Goal: Navigation & Orientation: Find specific page/section

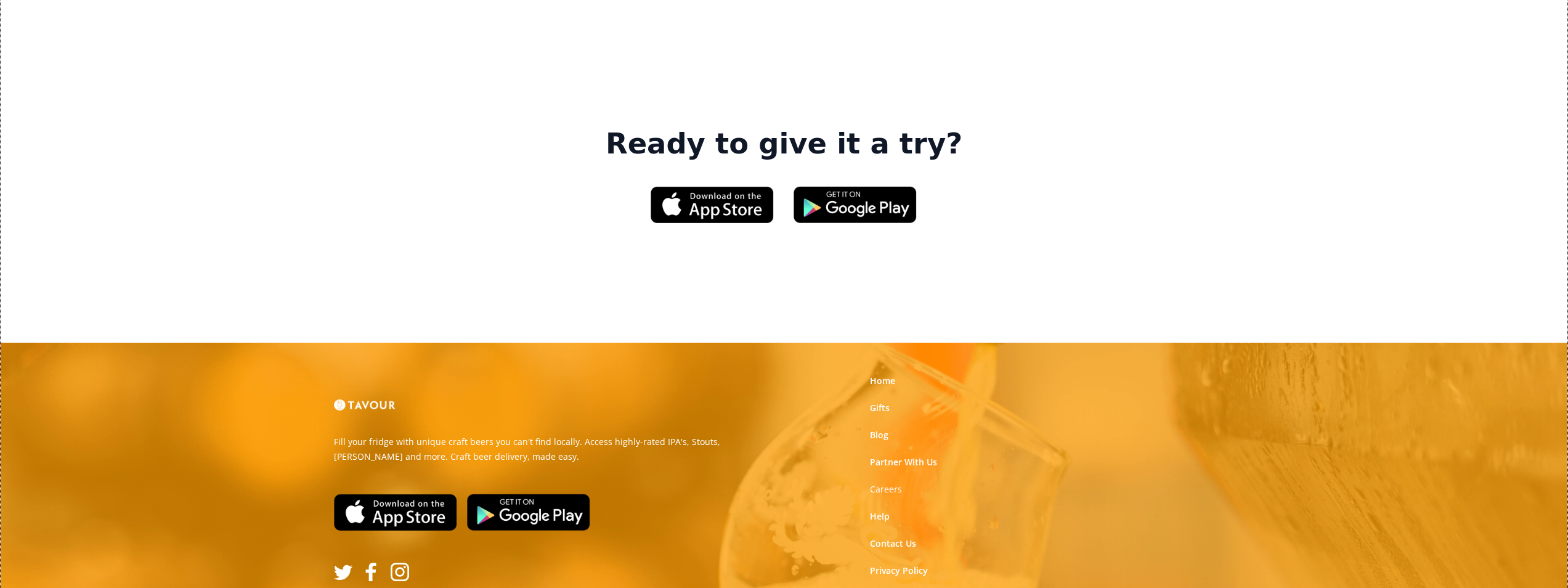
scroll to position [1864, 0]
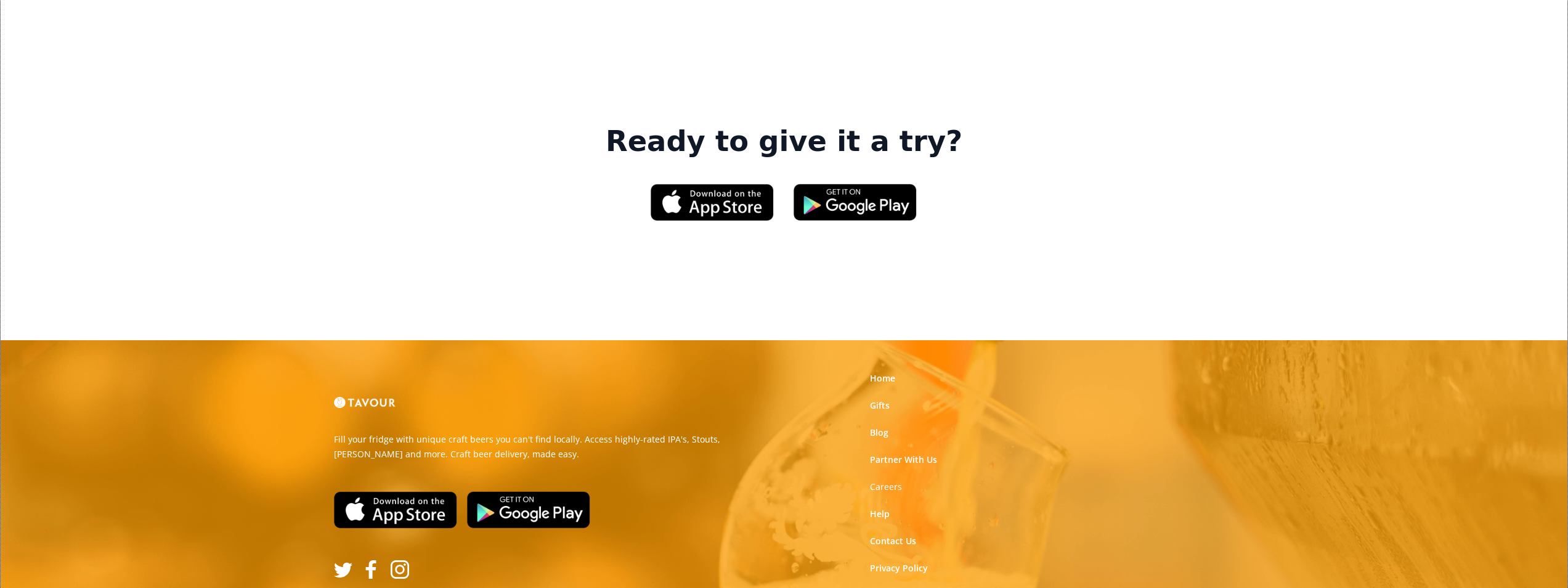
click at [920, 587] on link "Terms of Use" at bounding box center [897, 596] width 55 height 13
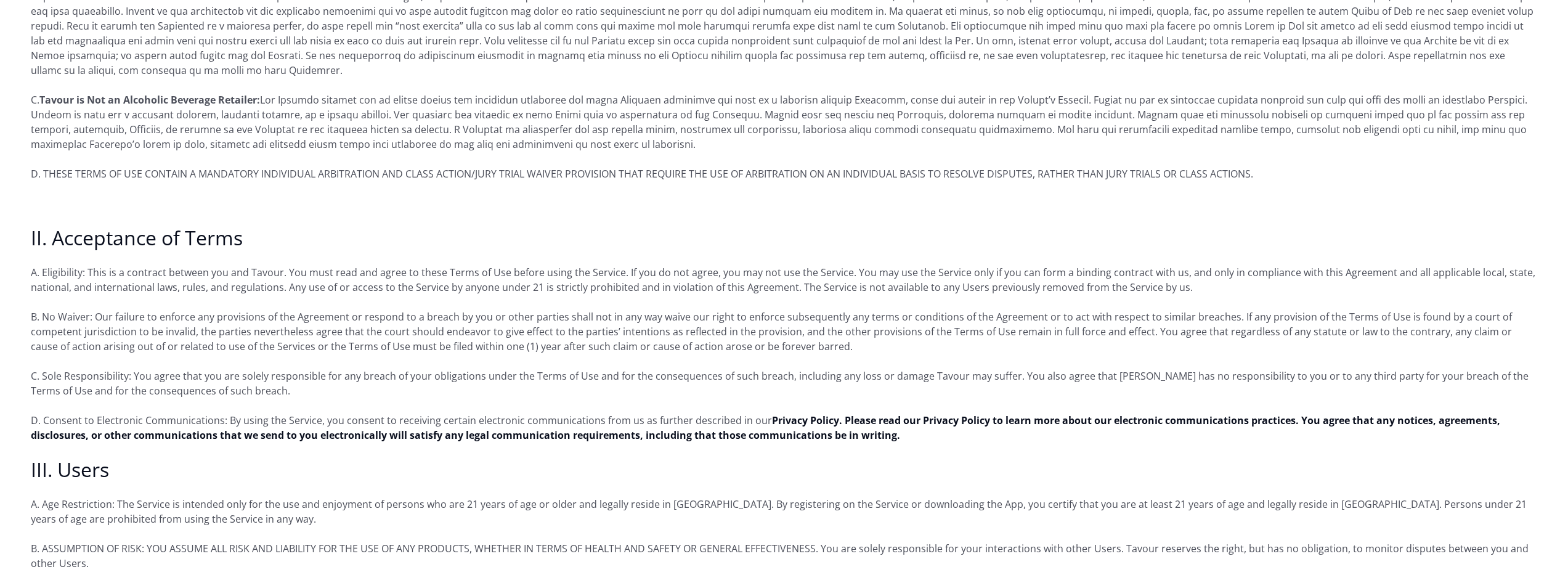
scroll to position [431, 0]
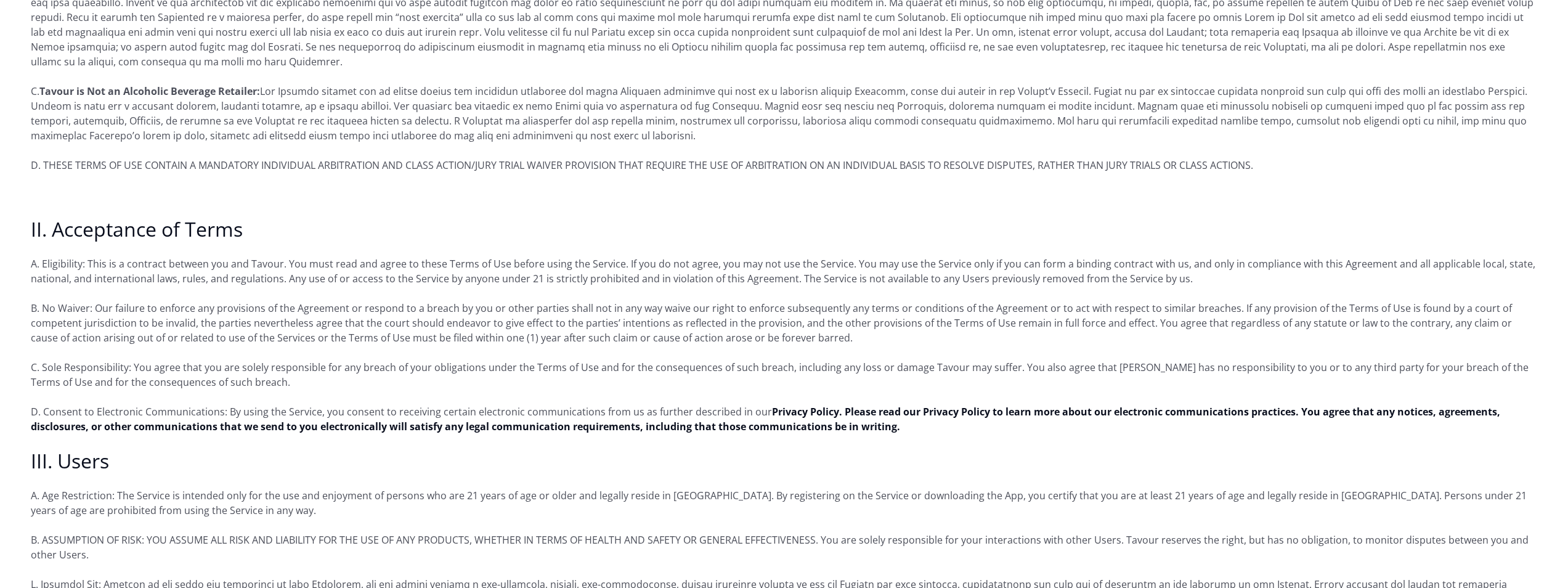
click at [1262, 426] on p "D. Consent to Electronic Communications: By using the Service, you consent to r…" at bounding box center [784, 419] width 1506 height 30
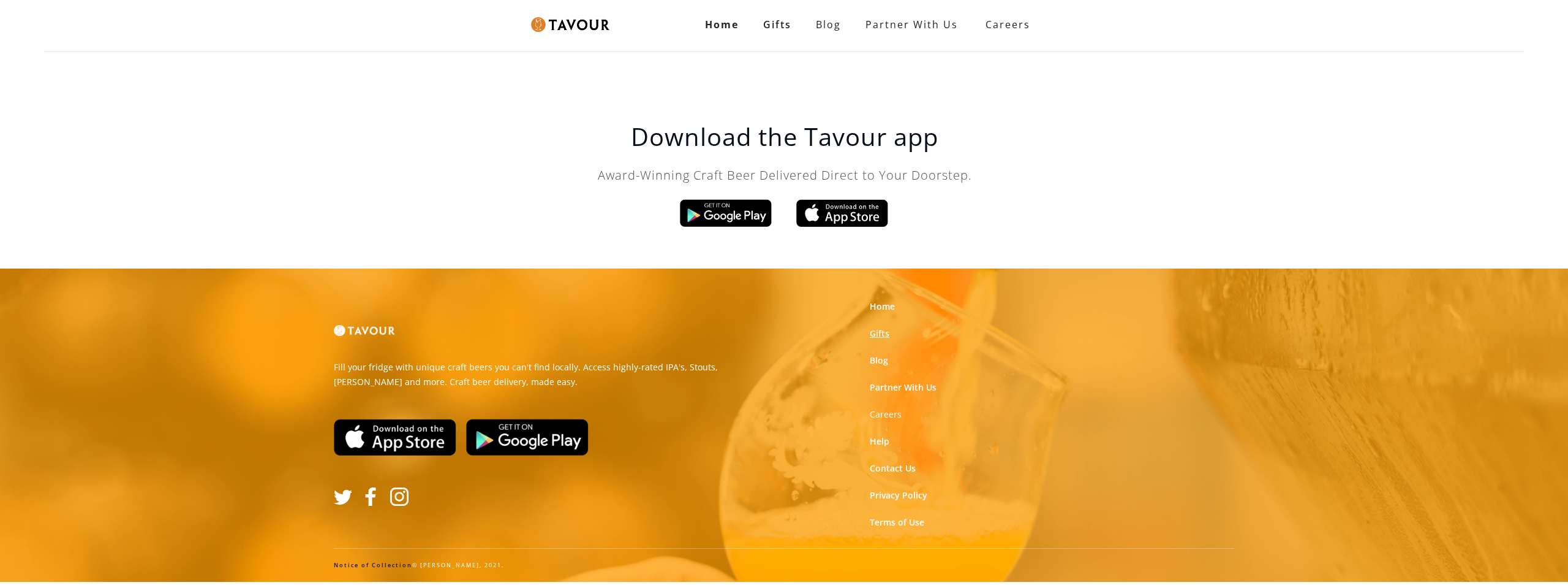
click at [873, 334] on link "Gifts" at bounding box center [879, 334] width 19 height 13
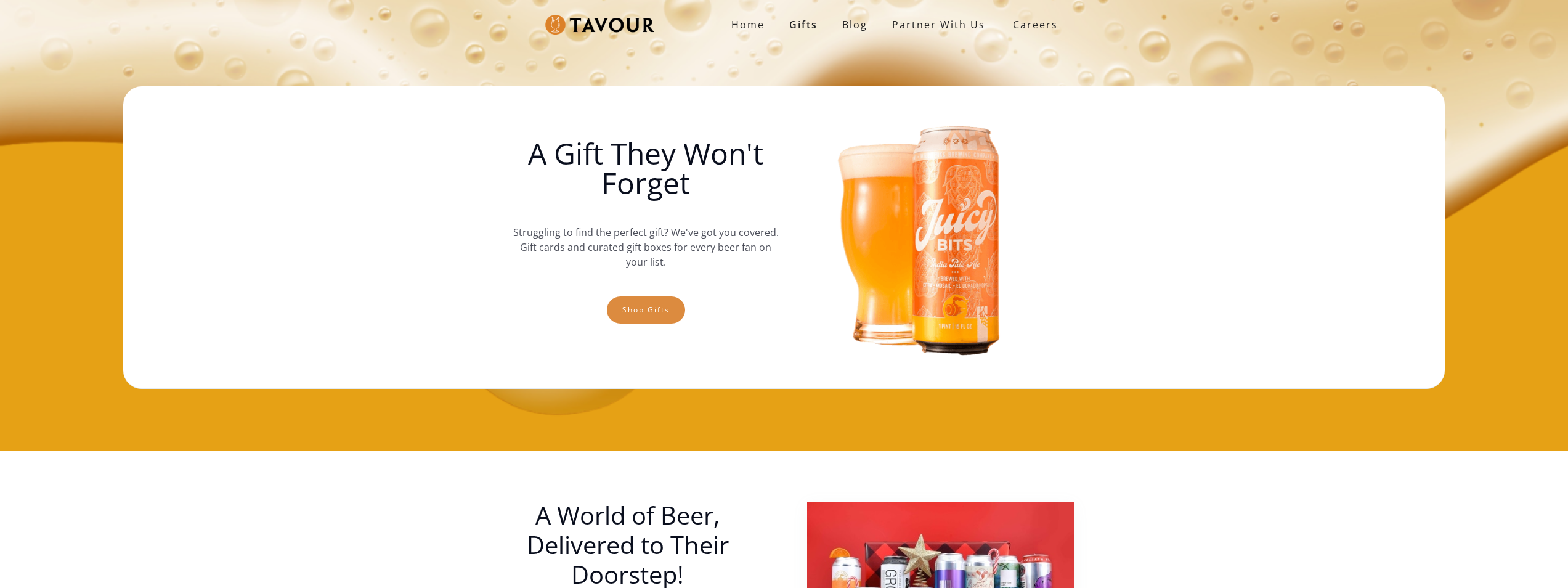
click at [619, 305] on link "Shop gifts" at bounding box center [646, 310] width 78 height 27
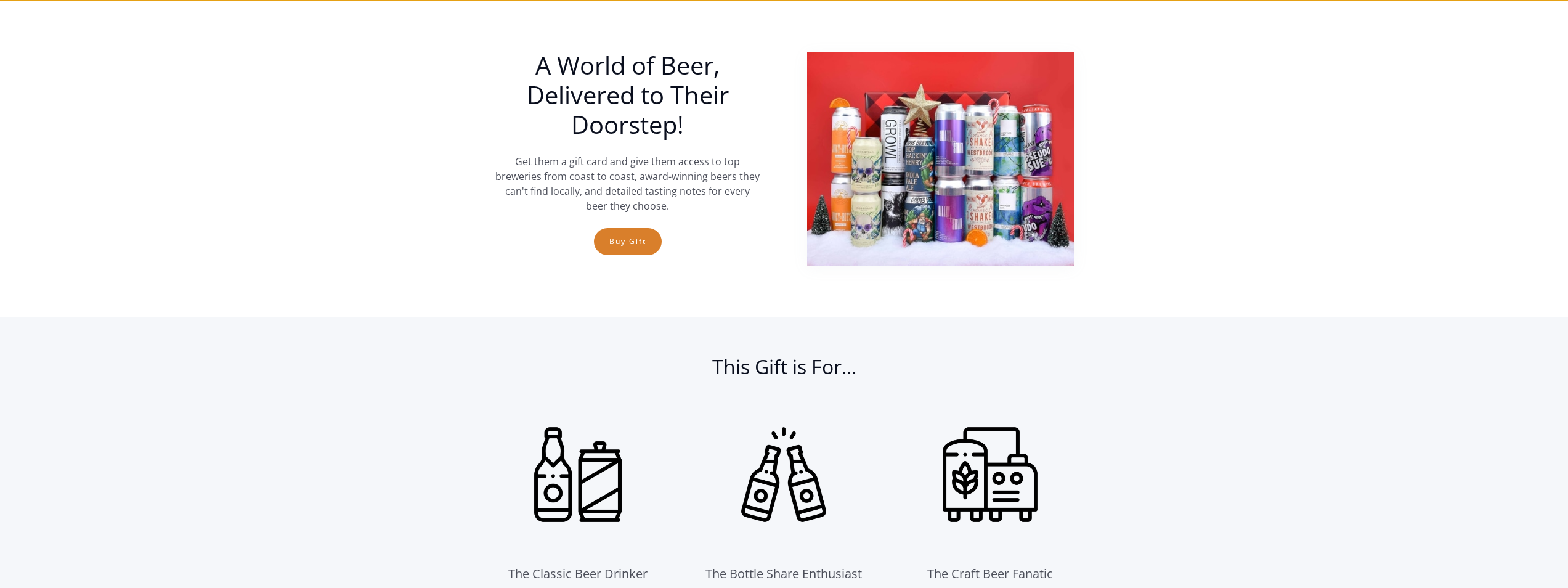
scroll to position [450, 0]
